Goal: Information Seeking & Learning: Compare options

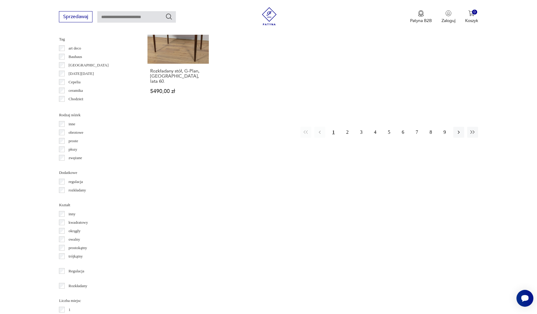
scroll to position [656, 0]
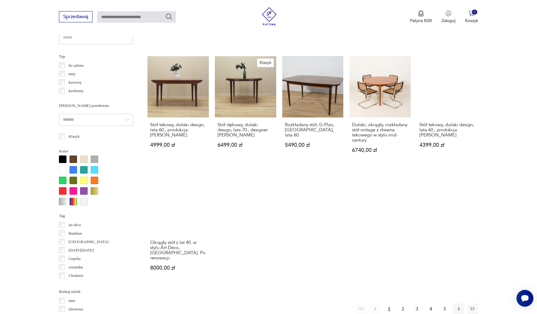
scroll to position [618, 0]
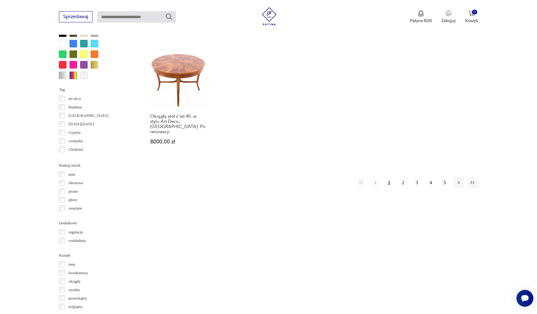
scroll to position [676, 0]
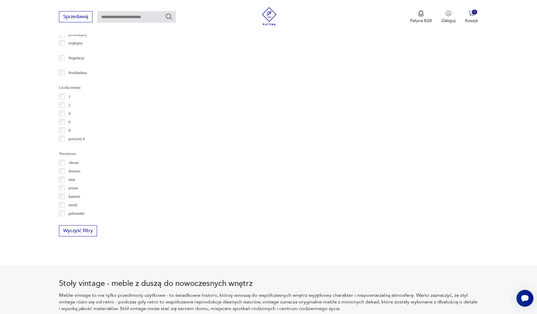
scroll to position [778, 0]
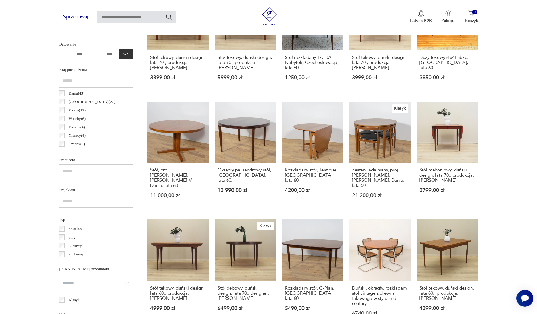
click at [63, 59] on div "Datowanie OK" at bounding box center [96, 49] width 74 height 19
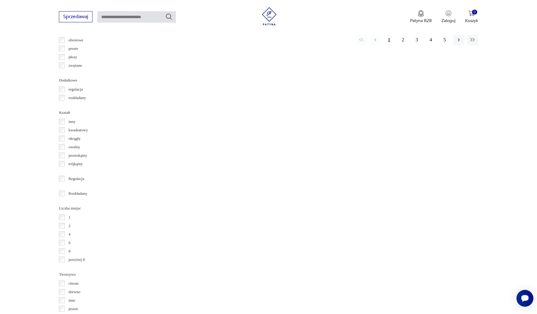
scroll to position [711, 0]
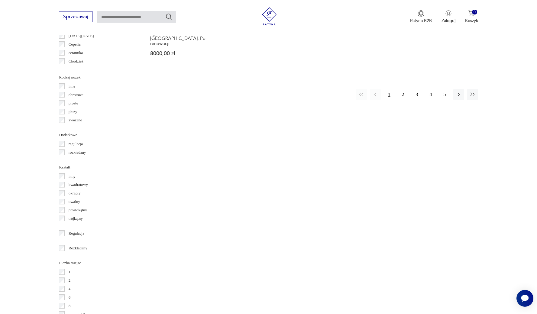
scroll to position [717, 0]
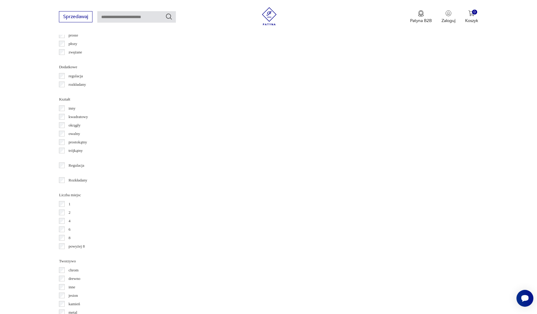
scroll to position [713, 0]
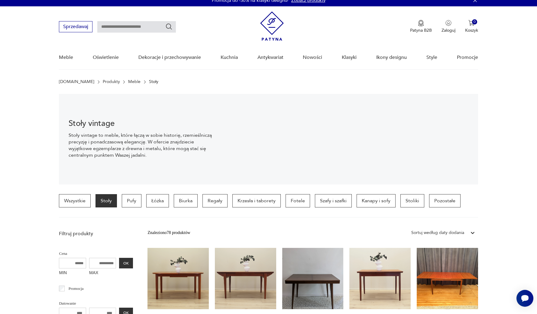
scroll to position [213, 0]
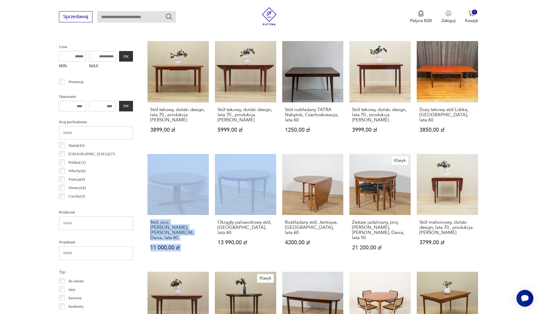
click at [93, 57] on input "MAX" at bounding box center [102, 56] width 27 height 11
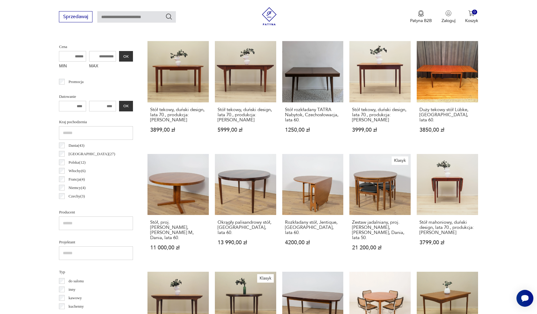
drag, startPoint x: 99, startPoint y: 58, endPoint x: 69, endPoint y: 53, distance: 30.3
click at [69, 53] on div "MIN MAX OK" at bounding box center [96, 61] width 74 height 20
click at [89, 57] on input "MAX" at bounding box center [102, 56] width 27 height 11
type input "****"
click at [119, 56] on button "OK" at bounding box center [126, 56] width 14 height 11
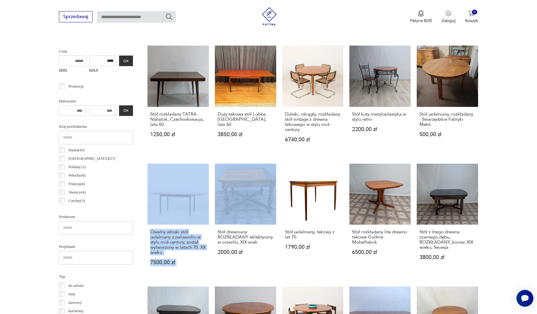
scroll to position [452, 0]
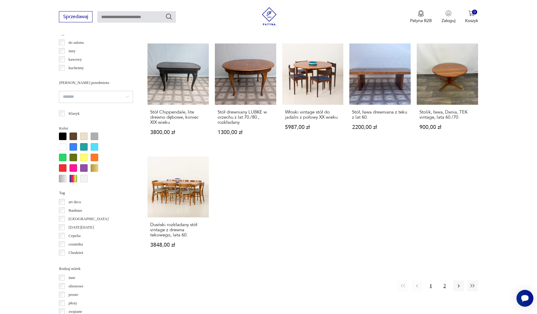
click at [444, 292] on button "2" at bounding box center [445, 286] width 11 height 11
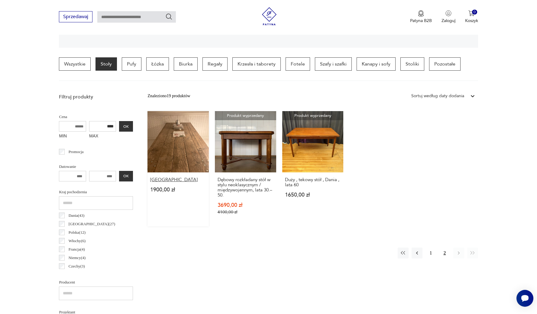
click at [176, 179] on h3 "Stary stół industrialny" at bounding box center [178, 179] width 56 height 5
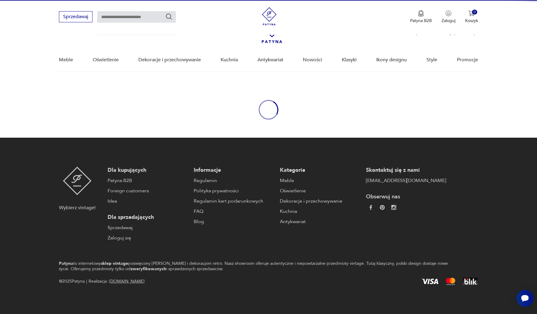
scroll to position [67, 0]
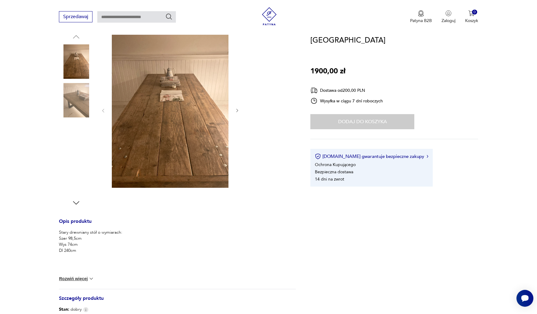
click at [82, 167] on img at bounding box center [76, 177] width 34 height 34
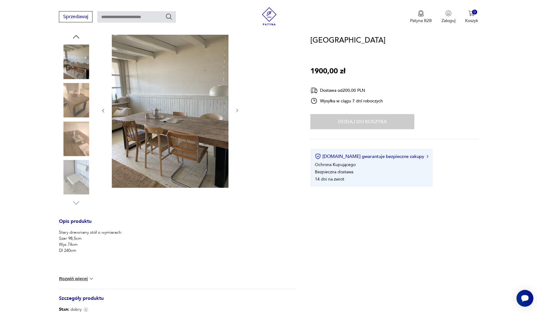
click at [79, 252] on p "Stary drewniany stół o wymiarach: Szer 98,5cm Wys 74cm Dl 240cm" at bounding box center [90, 242] width 63 height 24
click at [177, 162] on img at bounding box center [170, 110] width 117 height 156
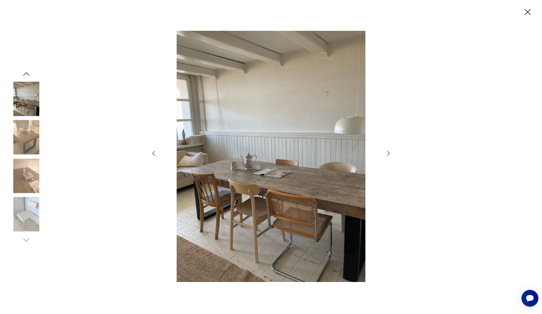
click at [389, 153] on icon "button" at bounding box center [388, 153] width 7 height 7
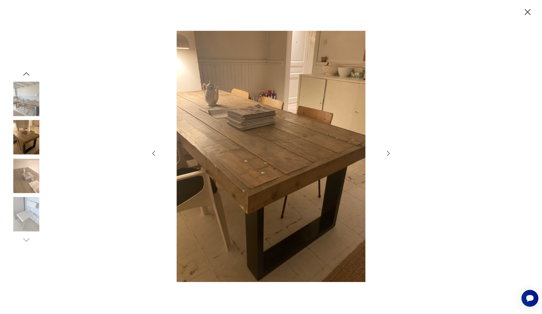
click at [389, 153] on icon "button" at bounding box center [388, 153] width 7 height 7
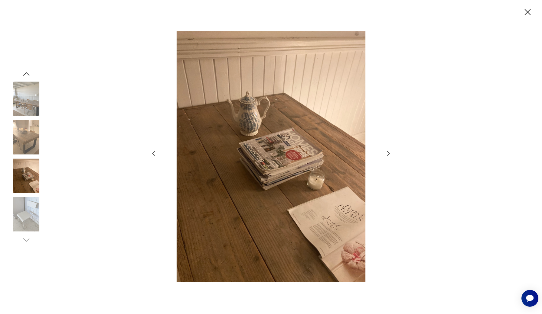
click at [389, 153] on icon "button" at bounding box center [388, 153] width 7 height 7
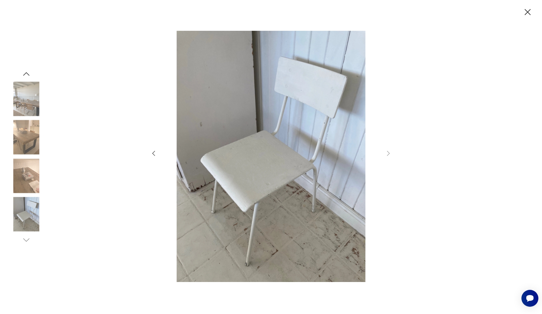
click at [527, 12] on icon "button" at bounding box center [528, 12] width 6 height 6
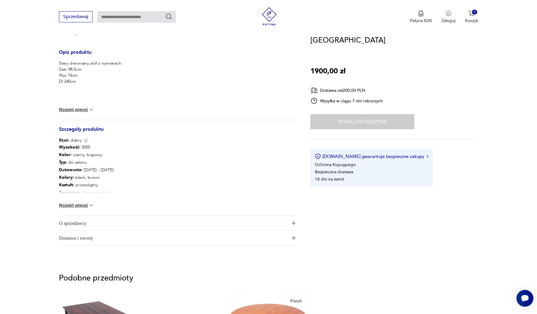
scroll to position [0, 0]
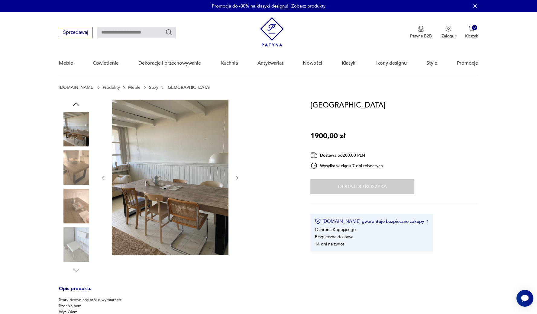
click at [178, 179] on img at bounding box center [170, 178] width 117 height 156
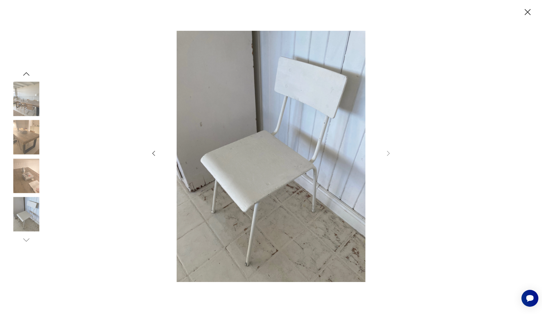
click at [28, 142] on img at bounding box center [26, 137] width 34 height 34
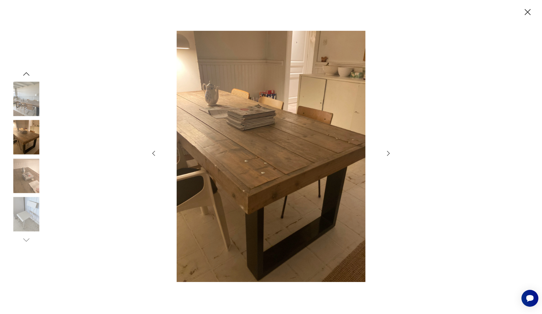
click at [527, 11] on icon "button" at bounding box center [528, 12] width 6 height 6
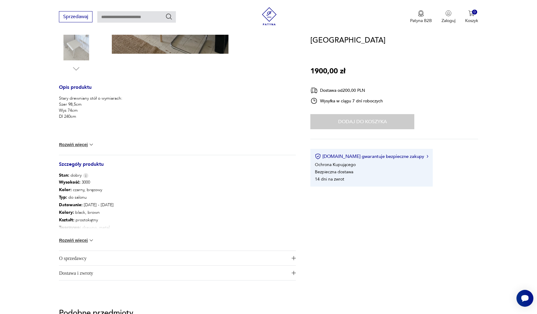
scroll to position [197, 0]
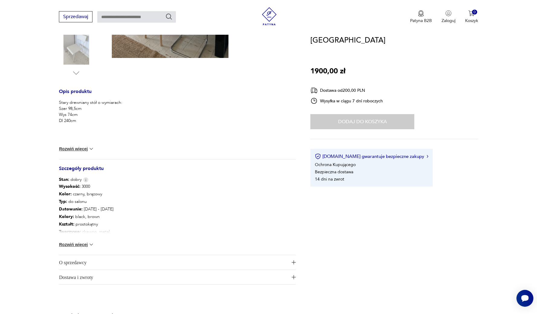
click at [84, 245] on button "Rozwiń więcej" at bounding box center [76, 245] width 35 height 6
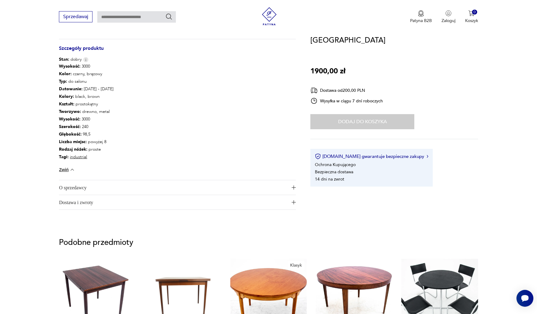
scroll to position [494, 0]
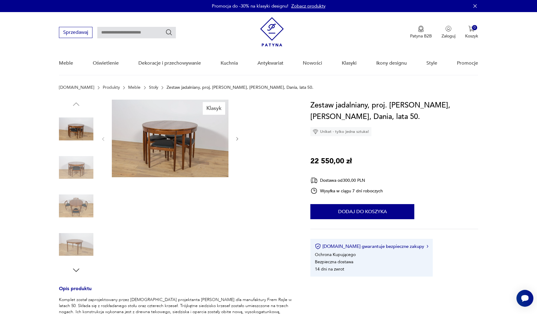
click at [240, 141] on icon "button" at bounding box center [237, 139] width 5 height 5
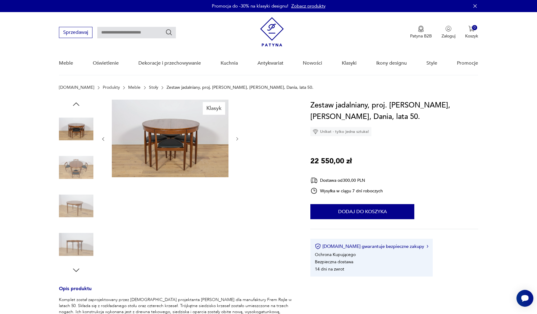
click at [240, 140] on div "Klasyk" at bounding box center [177, 187] width 237 height 175
click at [238, 138] on icon "button" at bounding box center [237, 139] width 5 height 5
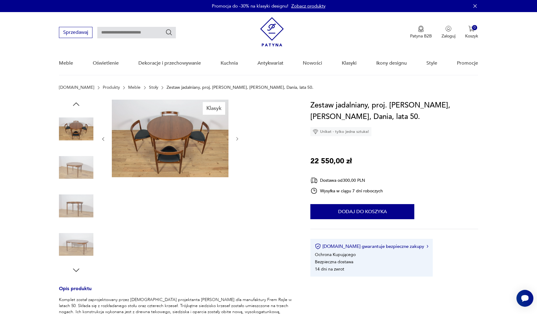
click at [238, 138] on icon "button" at bounding box center [237, 139] width 5 height 5
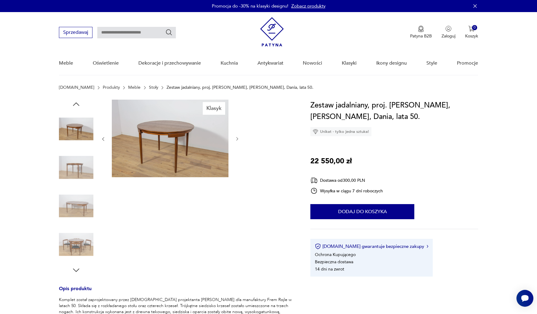
click at [238, 138] on icon "button" at bounding box center [237, 139] width 5 height 5
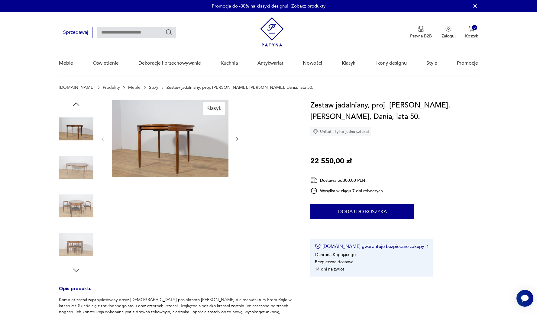
click at [72, 270] on icon "button" at bounding box center [76, 270] width 9 height 9
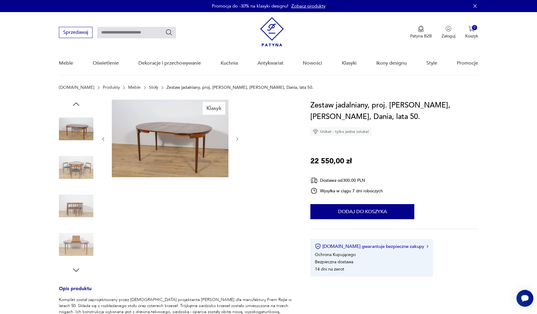
click at [78, 269] on icon "button" at bounding box center [76, 270] width 9 height 9
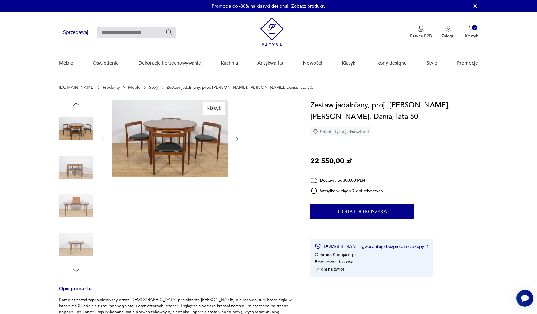
click at [76, 200] on img at bounding box center [76, 206] width 34 height 34
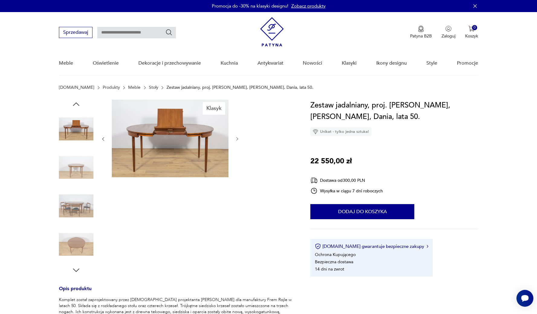
click at [84, 245] on img at bounding box center [76, 245] width 34 height 34
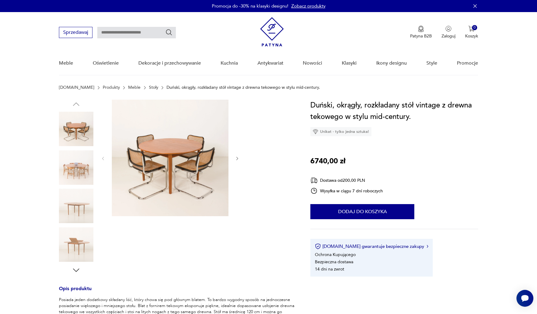
click at [80, 210] on img at bounding box center [76, 206] width 34 height 34
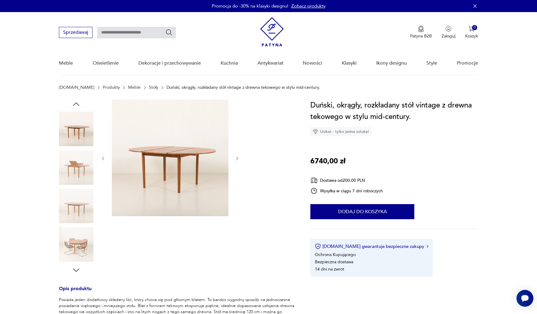
click at [75, 234] on img at bounding box center [76, 245] width 34 height 34
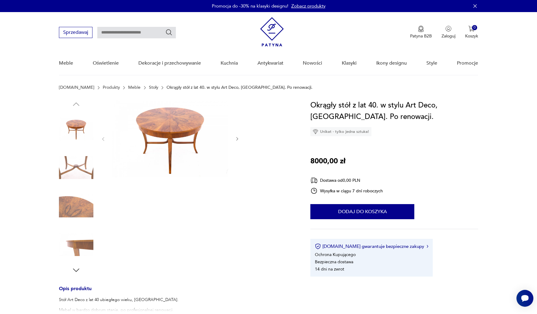
click at [82, 125] on img at bounding box center [76, 129] width 34 height 34
click at [82, 204] on img at bounding box center [76, 206] width 34 height 34
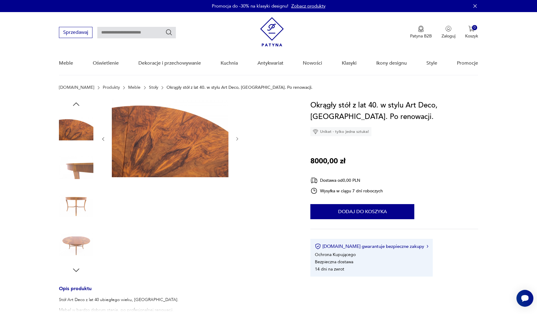
click at [76, 270] on icon "button" at bounding box center [76, 270] width 9 height 9
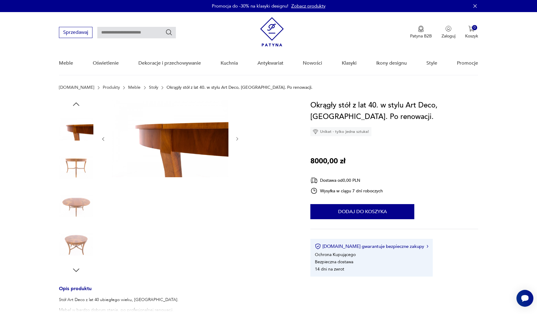
click at [75, 244] on img at bounding box center [76, 245] width 34 height 34
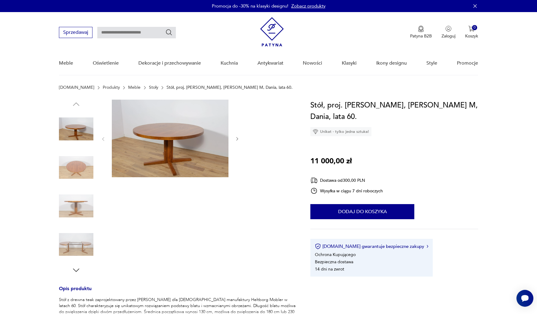
click at [91, 169] on img at bounding box center [76, 168] width 34 height 34
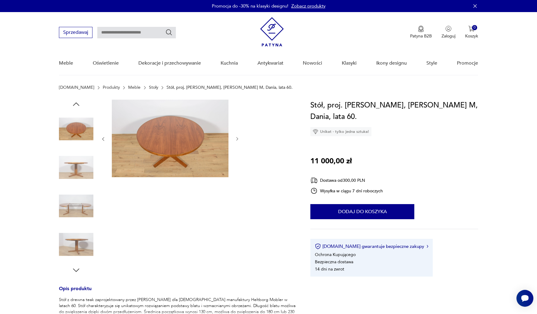
click at [75, 208] on img at bounding box center [76, 206] width 34 height 34
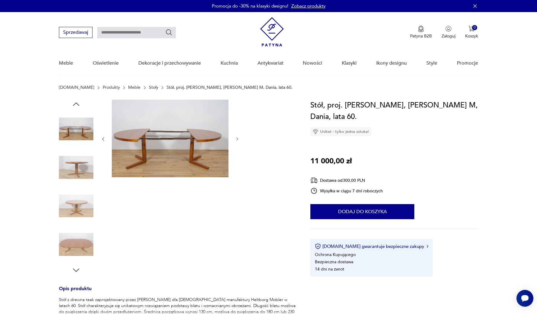
click at [83, 249] on img at bounding box center [76, 245] width 34 height 34
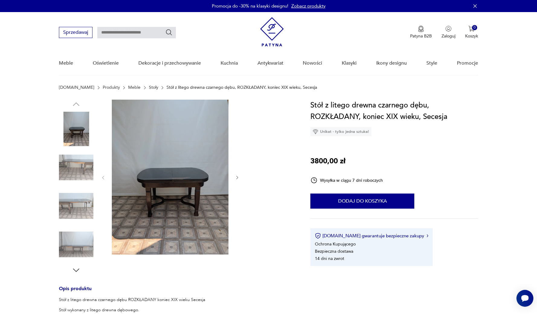
click at [79, 161] on img at bounding box center [76, 168] width 34 height 34
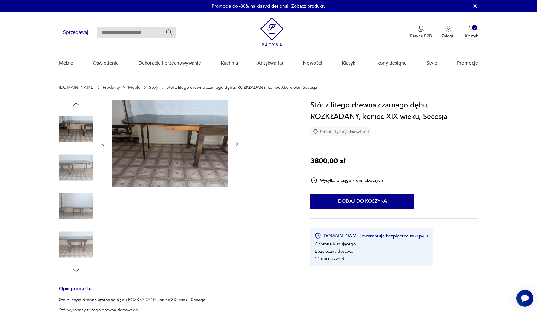
click at [82, 204] on img at bounding box center [76, 206] width 34 height 34
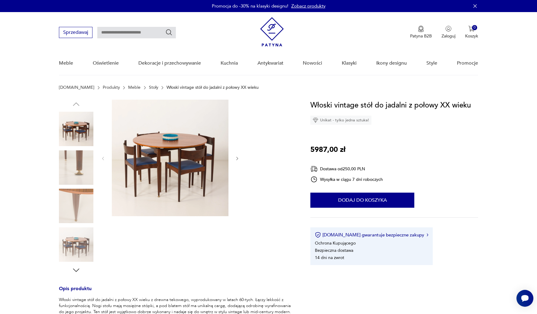
click at [83, 257] on img at bounding box center [76, 245] width 34 height 34
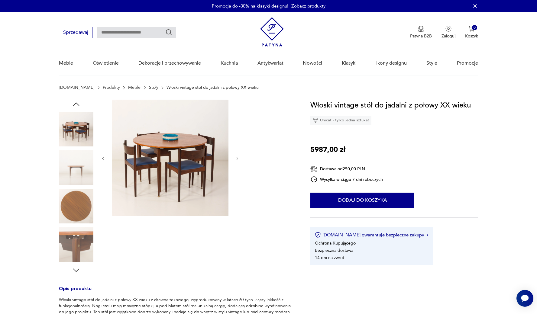
click at [82, 204] on img at bounding box center [76, 206] width 34 height 34
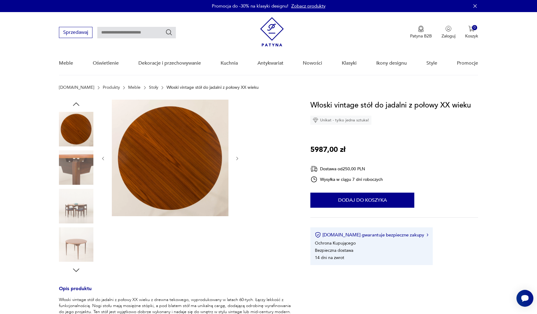
click at [74, 252] on img at bounding box center [76, 245] width 34 height 34
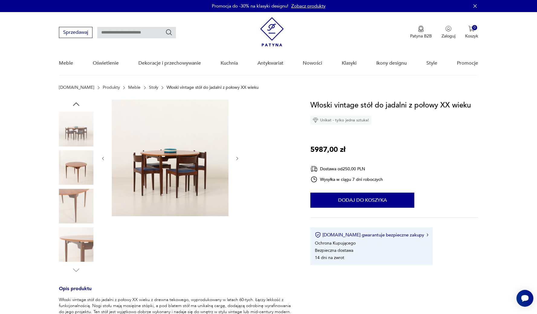
click at [78, 243] on img at bounding box center [76, 245] width 34 height 34
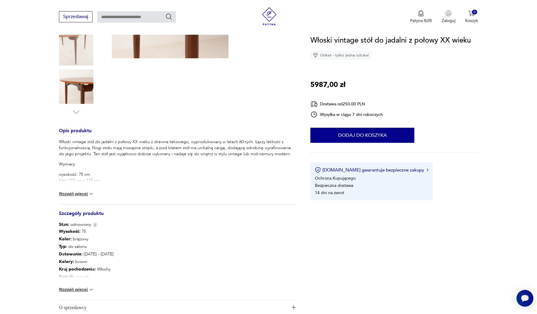
scroll to position [208, 0]
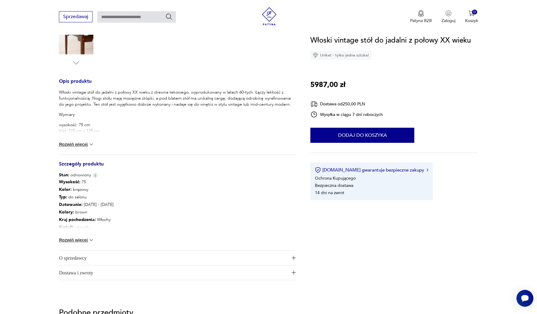
click at [91, 144] on img at bounding box center [91, 144] width 6 height 6
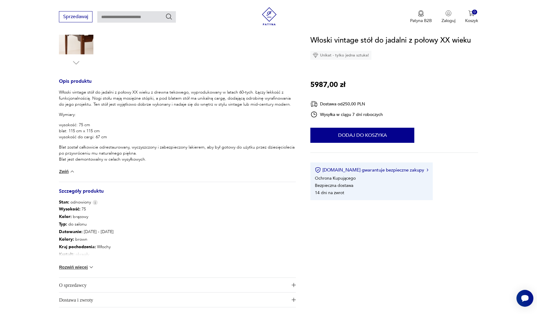
scroll to position [2, 0]
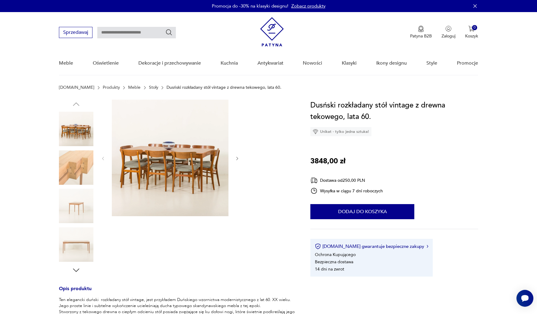
click at [83, 132] on img at bounding box center [76, 129] width 34 height 34
click at [84, 160] on img at bounding box center [76, 168] width 34 height 34
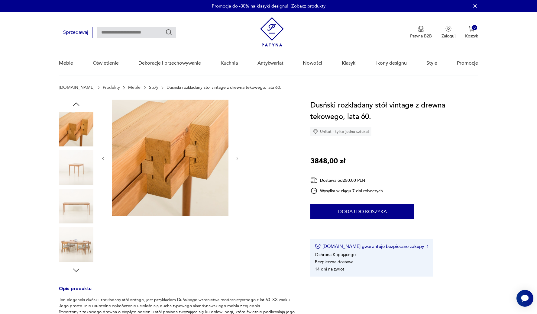
click at [80, 168] on img at bounding box center [76, 168] width 34 height 34
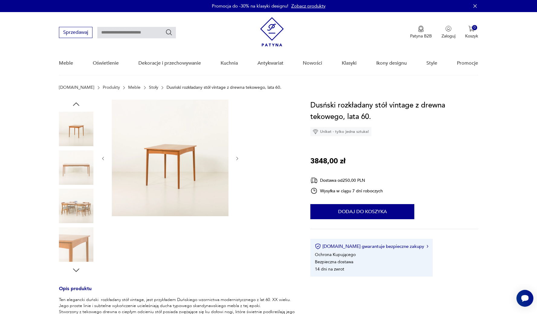
click at [81, 175] on img at bounding box center [76, 168] width 34 height 34
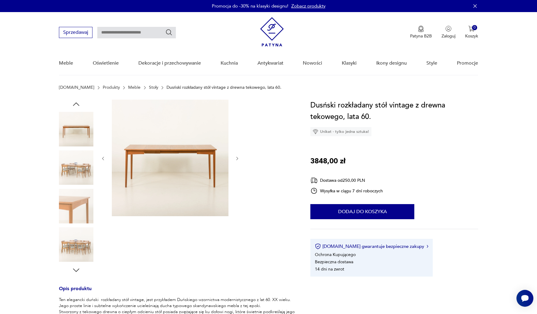
click at [82, 189] on img at bounding box center [76, 206] width 34 height 34
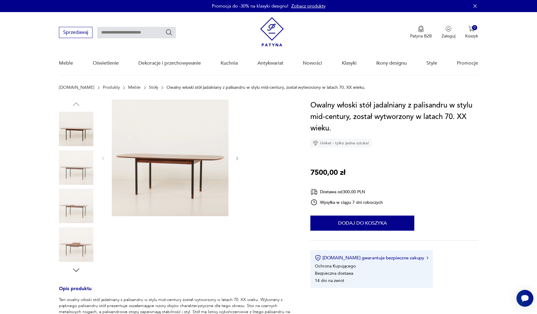
click at [80, 253] on img at bounding box center [76, 245] width 34 height 34
click at [81, 247] on img at bounding box center [76, 245] width 34 height 34
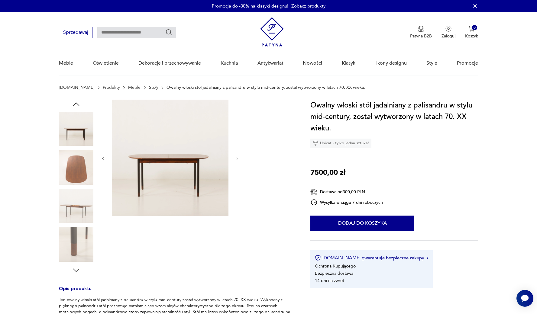
click at [80, 180] on img at bounding box center [76, 168] width 34 height 34
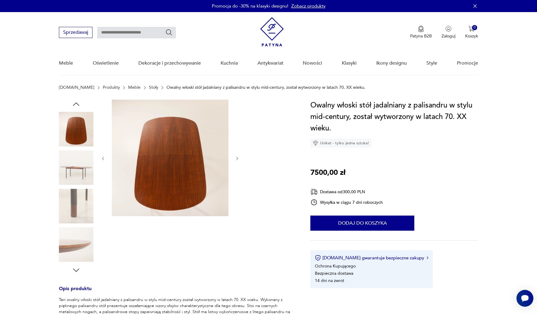
click at [82, 242] on img at bounding box center [76, 245] width 34 height 34
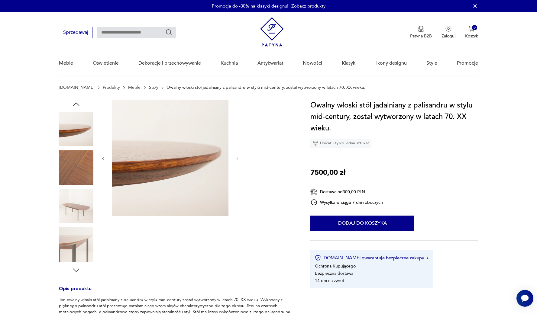
click at [82, 242] on img at bounding box center [76, 245] width 34 height 34
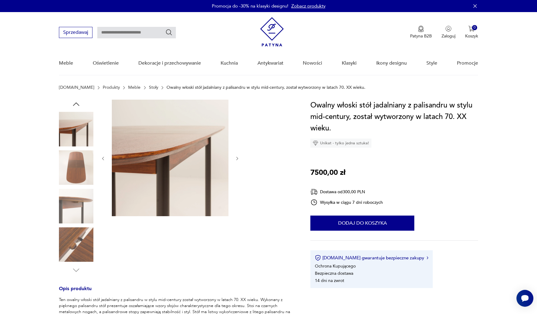
click at [82, 242] on img at bounding box center [76, 245] width 34 height 34
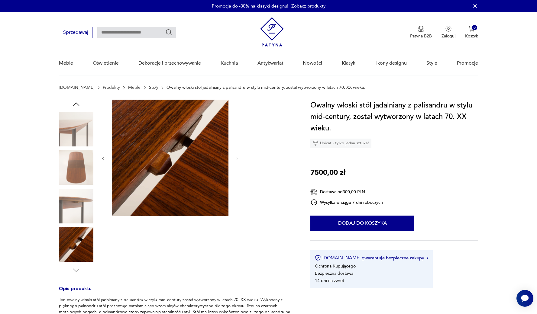
click at [82, 242] on img at bounding box center [76, 245] width 34 height 34
click at [77, 119] on img at bounding box center [76, 129] width 34 height 34
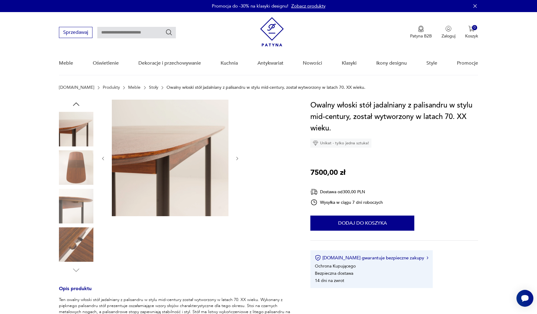
click at [75, 103] on icon "button" at bounding box center [76, 104] width 9 height 9
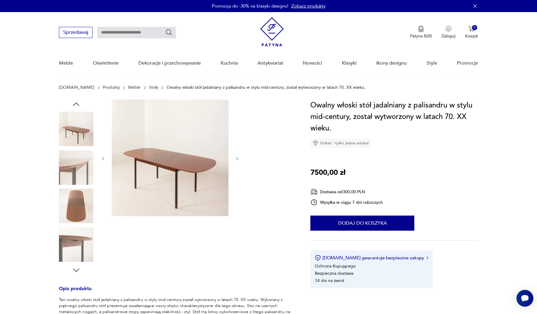
click at [230, 144] on div at bounding box center [170, 159] width 139 height 118
click at [210, 139] on img at bounding box center [170, 158] width 117 height 117
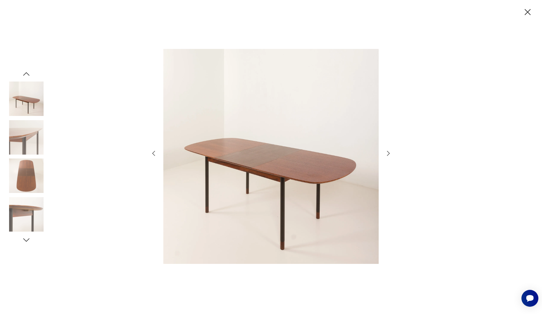
click at [28, 73] on icon "button" at bounding box center [26, 74] width 9 height 9
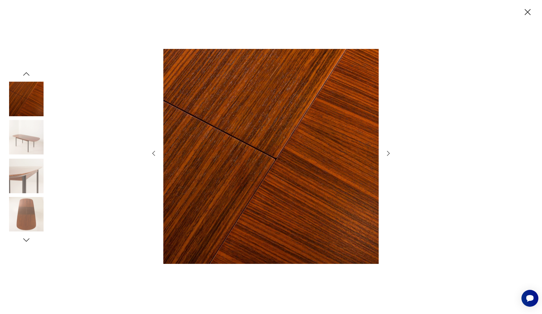
click at [28, 73] on icon "button" at bounding box center [26, 74] width 9 height 9
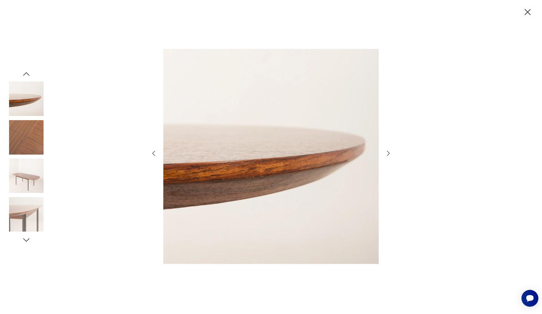
click at [28, 73] on icon "button" at bounding box center [26, 74] width 9 height 9
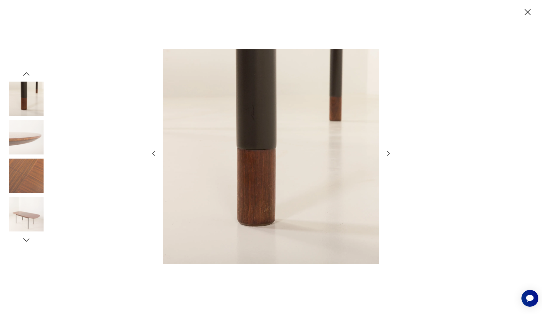
click at [27, 71] on icon "button" at bounding box center [26, 74] width 9 height 9
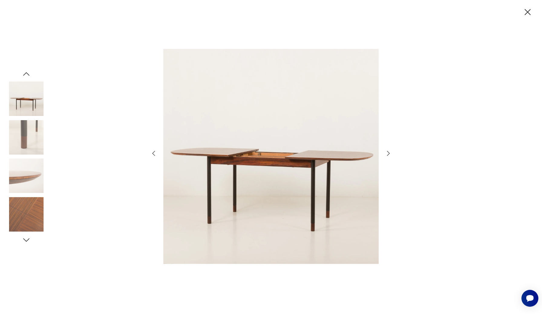
click at [27, 71] on icon "button" at bounding box center [26, 74] width 9 height 9
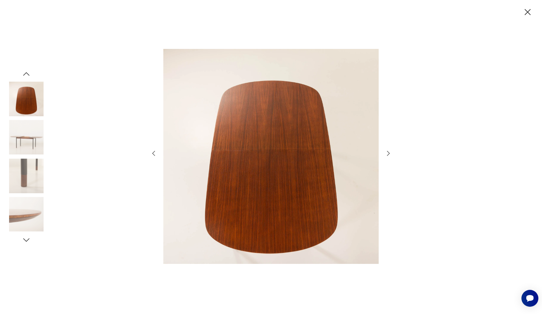
click at [27, 71] on icon "button" at bounding box center [26, 74] width 9 height 9
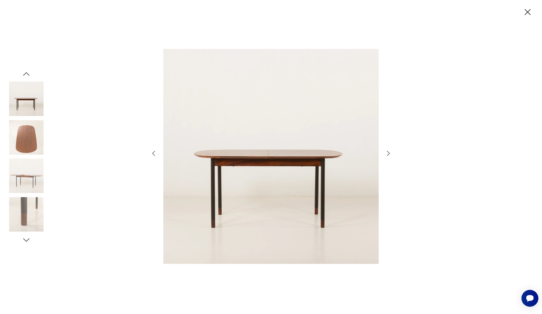
click at [27, 71] on icon "button" at bounding box center [26, 74] width 9 height 9
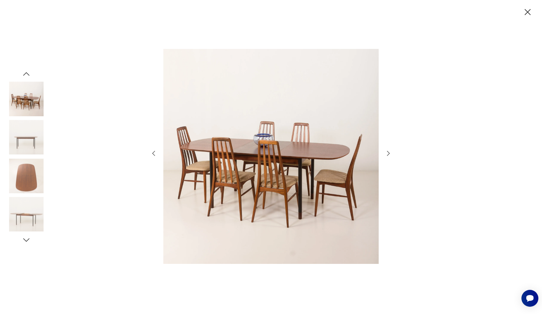
click at [26, 140] on img at bounding box center [26, 137] width 34 height 34
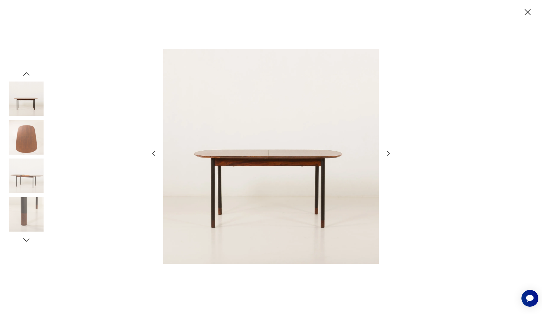
click at [31, 181] on img at bounding box center [26, 176] width 34 height 34
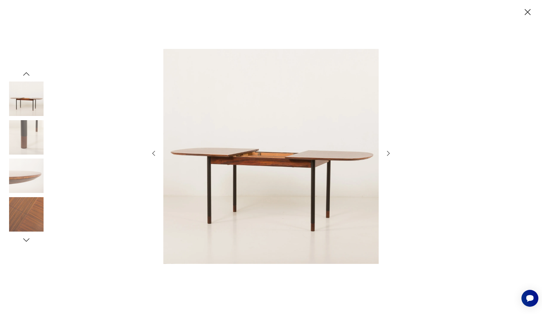
click at [28, 208] on img at bounding box center [26, 214] width 34 height 34
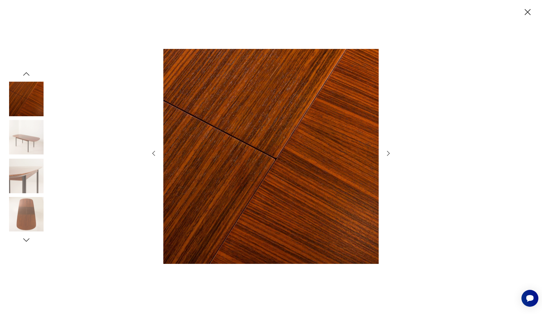
click at [27, 241] on icon "button" at bounding box center [26, 240] width 6 height 3
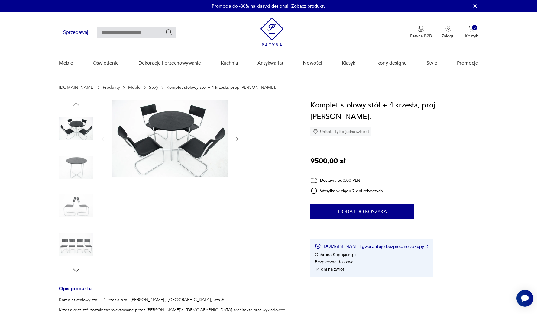
click at [80, 168] on img at bounding box center [76, 168] width 34 height 34
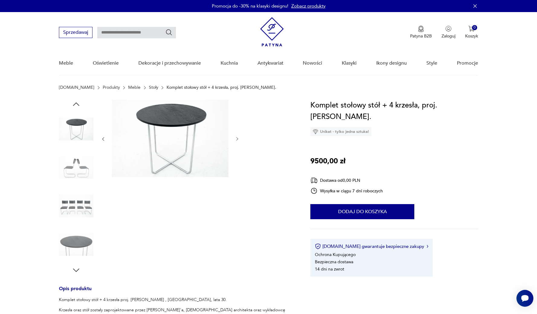
click at [80, 193] on img at bounding box center [76, 206] width 34 height 34
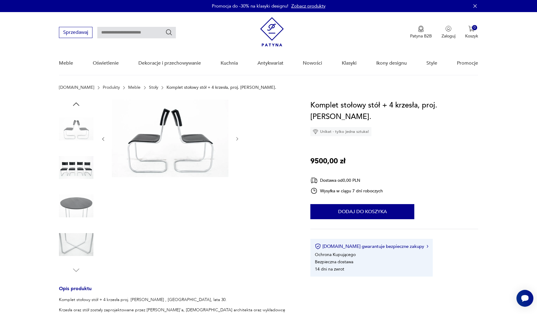
click at [80, 167] on img at bounding box center [76, 168] width 34 height 34
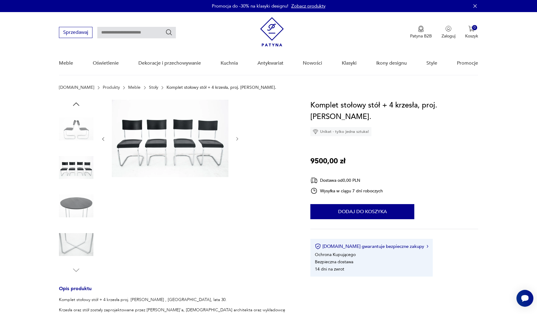
click at [77, 102] on icon "button" at bounding box center [76, 104] width 9 height 9
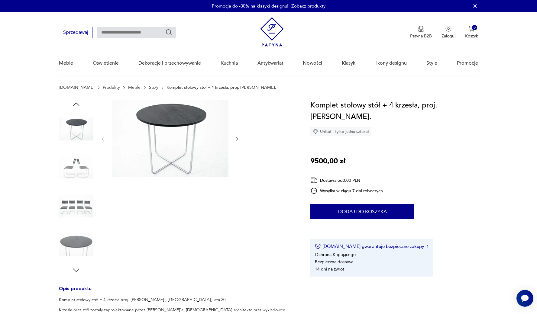
click at [77, 102] on icon "button" at bounding box center [76, 104] width 9 height 9
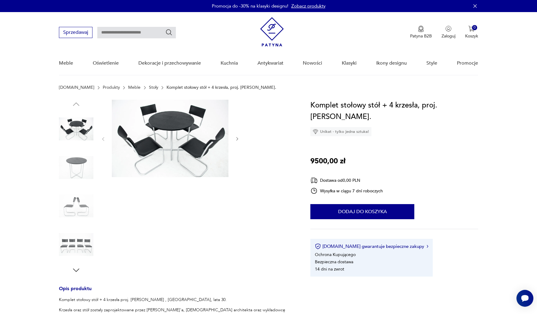
click at [79, 128] on img at bounding box center [76, 129] width 34 height 34
